Goal: Information Seeking & Learning: Understand process/instructions

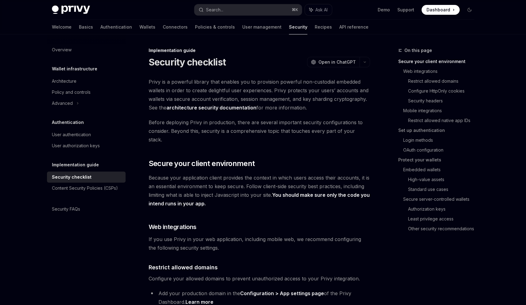
click at [155, 173] on span "Because your application client provides the context in which users access thei…" at bounding box center [259, 190] width 221 height 34
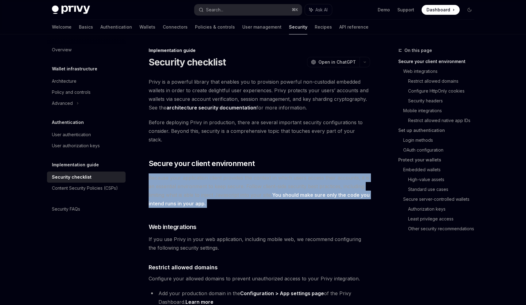
drag, startPoint x: 155, startPoint y: 169, endPoint x: 209, endPoint y: 194, distance: 59.6
click at [209, 194] on span "Because your application client provides the context in which users access thei…" at bounding box center [259, 190] width 221 height 34
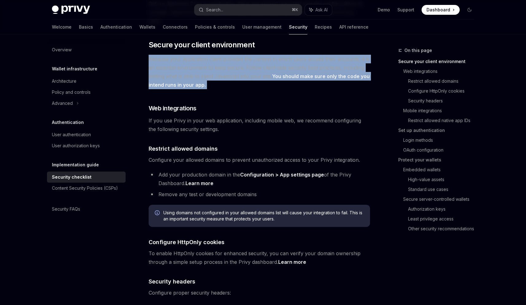
scroll to position [119, 0]
click at [276, 171] on link "Configuration > App settings page" at bounding box center [282, 174] width 84 height 6
click at [202, 180] on link "Learn more" at bounding box center [199, 183] width 28 height 6
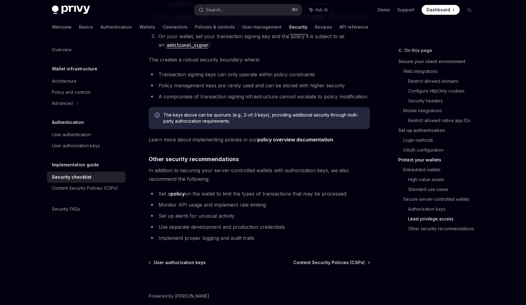
scroll to position [1360, 0]
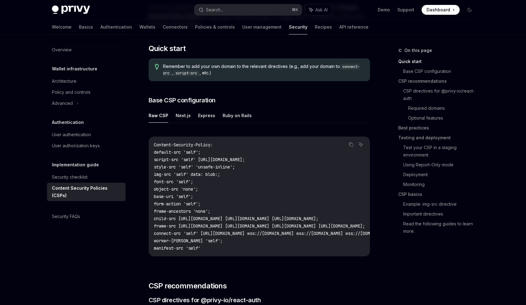
scroll to position [111, 0]
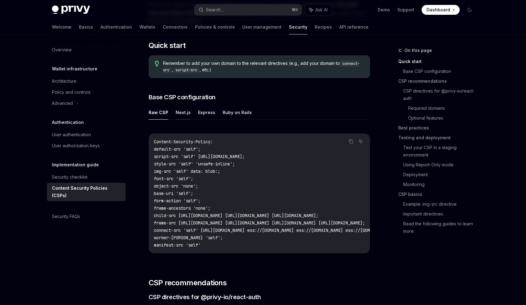
click at [179, 114] on button "Next.js" at bounding box center [183, 112] width 15 height 14
type textarea "*"
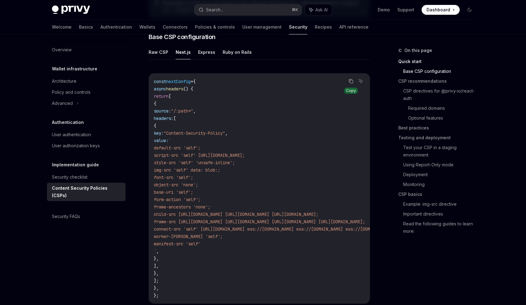
click at [351, 83] on icon "Copy the contents from the code block" at bounding box center [351, 81] width 3 height 3
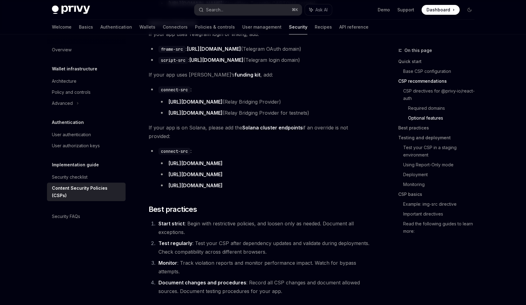
scroll to position [792, 0]
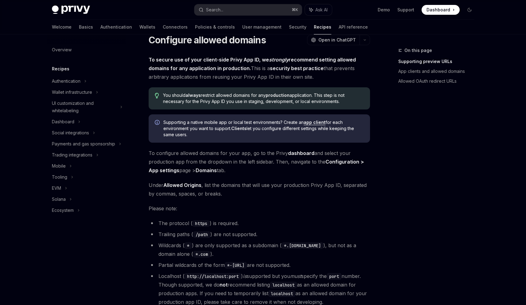
scroll to position [11, 0]
